Goal: Navigation & Orientation: Find specific page/section

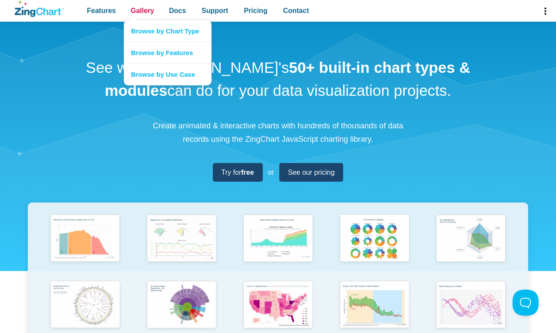
click at [142, 11] on span "Gallery" at bounding box center [142, 11] width 23 height 12
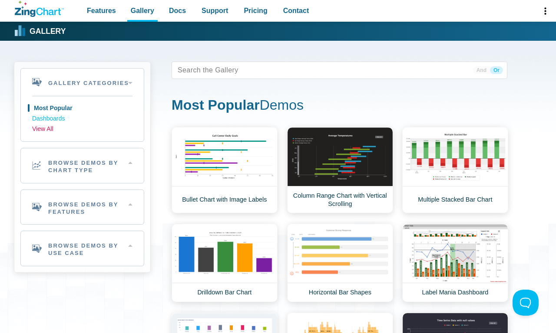
click at [82, 129] on link "View All" at bounding box center [82, 129] width 100 height 10
